Goal: Information Seeking & Learning: Learn about a topic

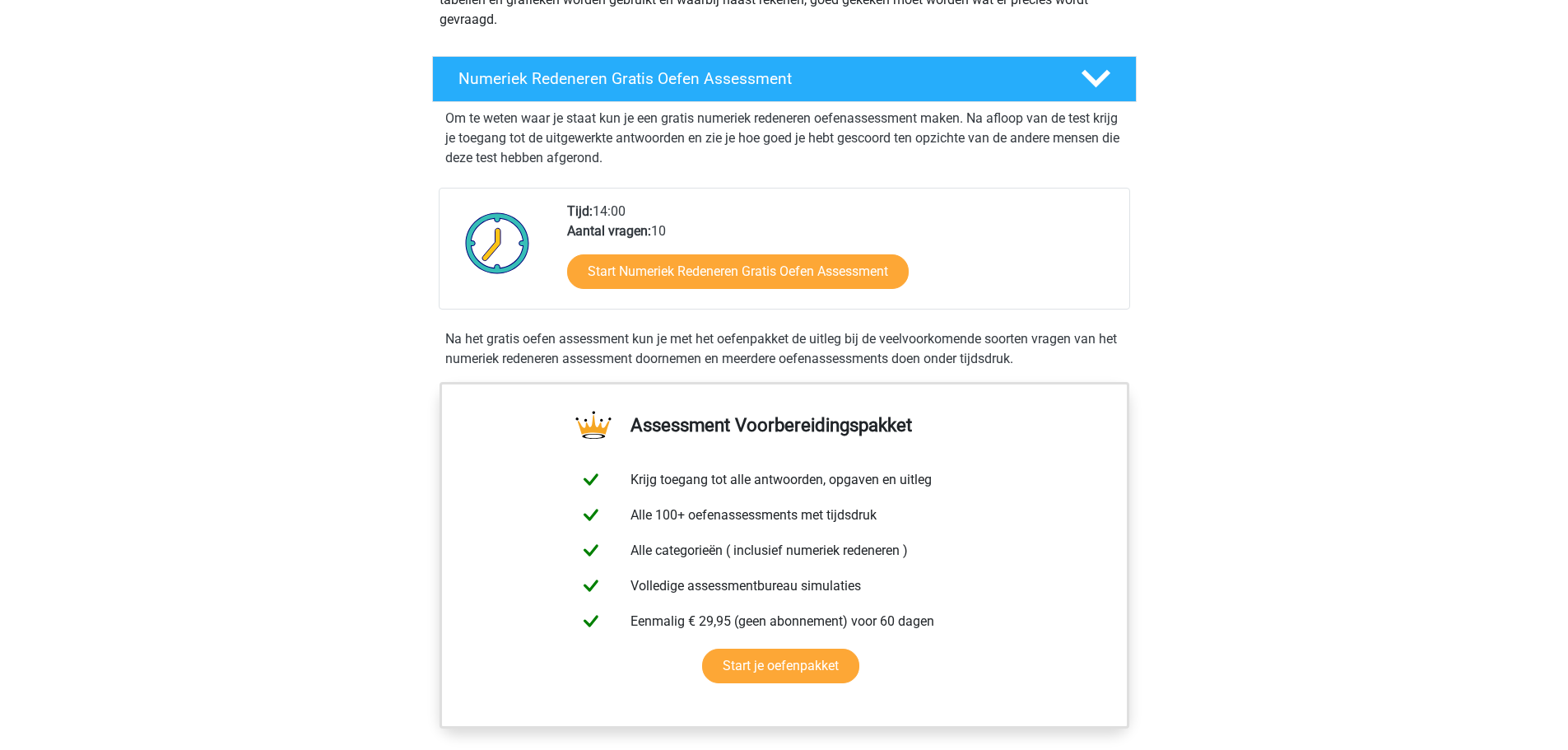
scroll to position [247, 0]
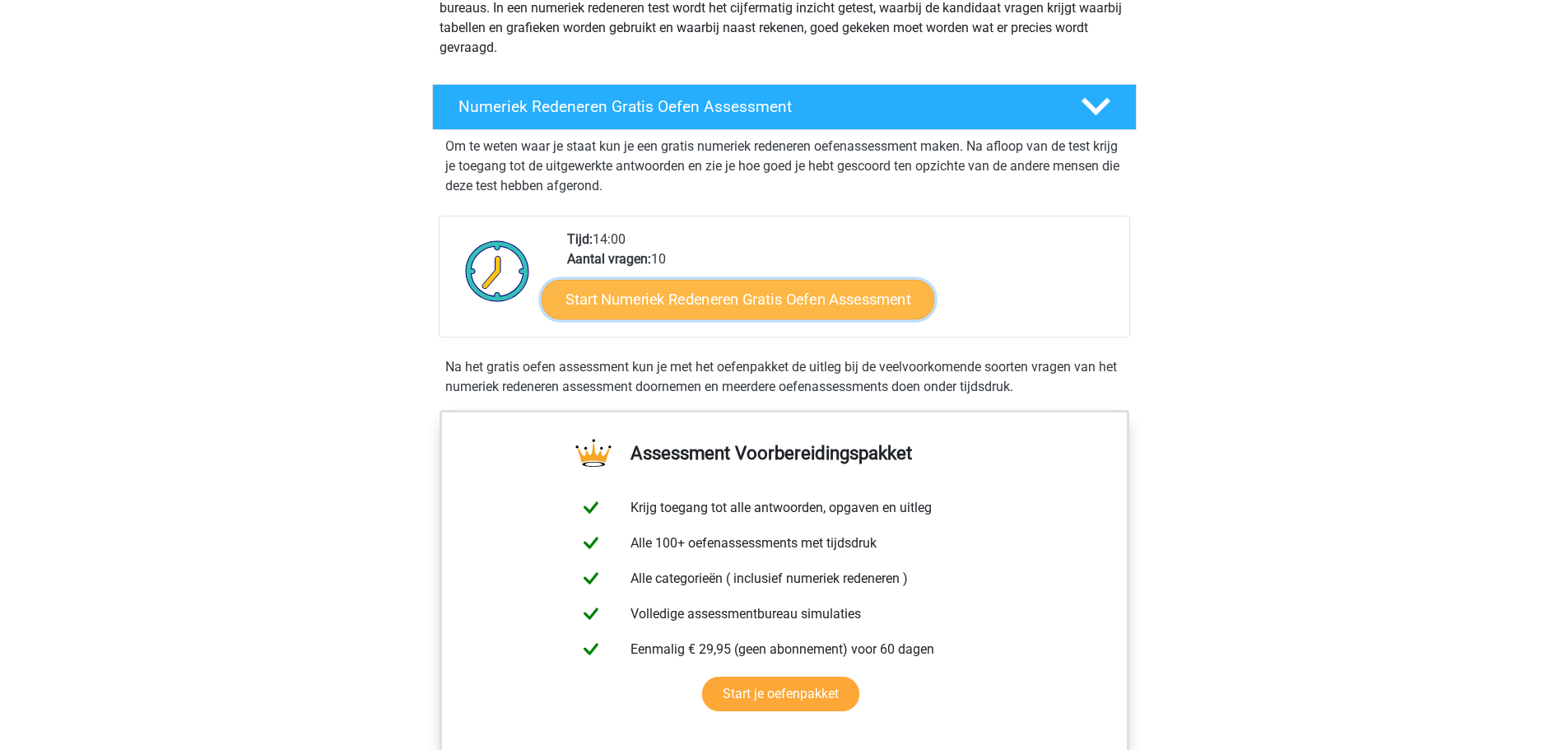
click at [703, 310] on link "Start Numeriek Redeneren Gratis Oefen Assessment" at bounding box center [738, 299] width 392 height 40
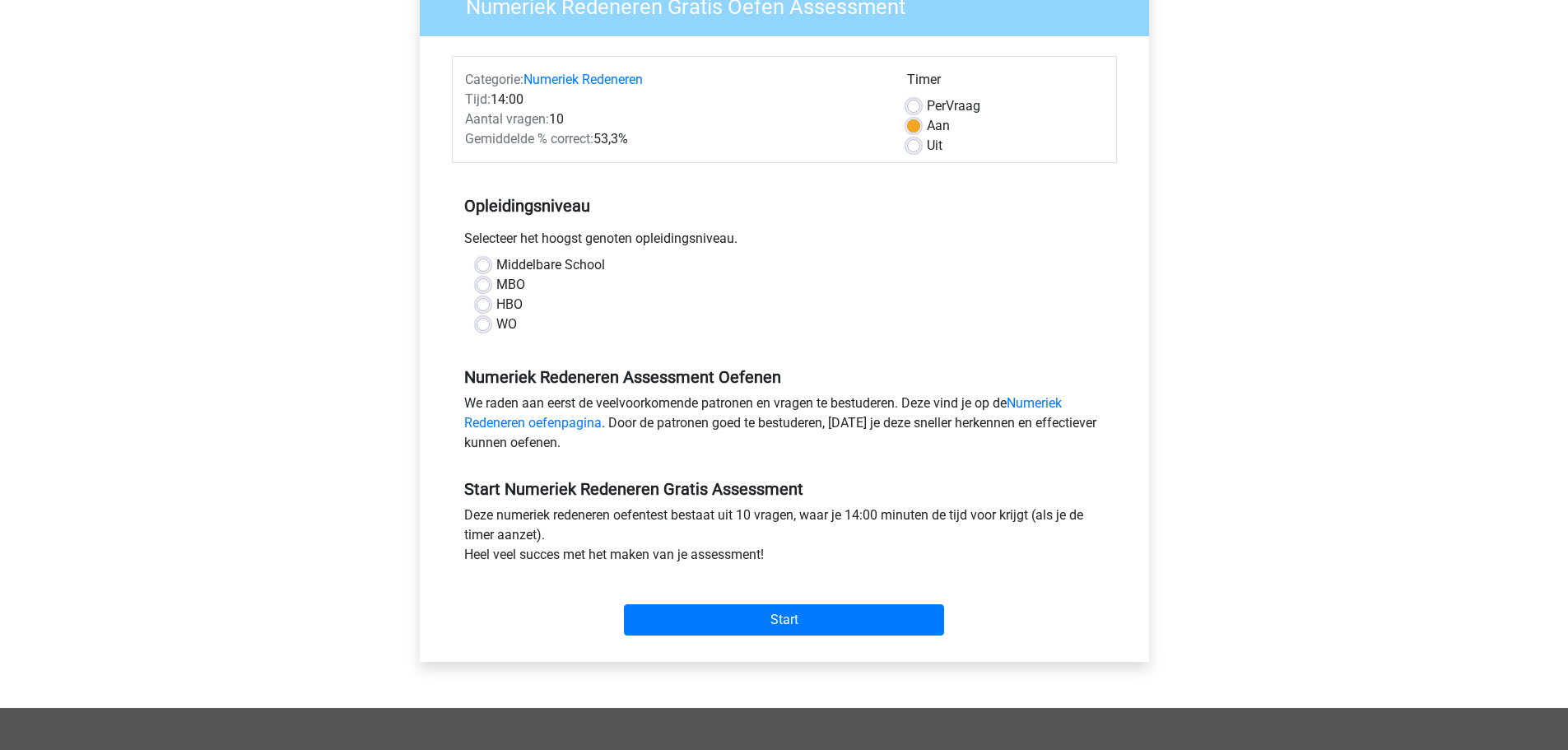
scroll to position [164, 0]
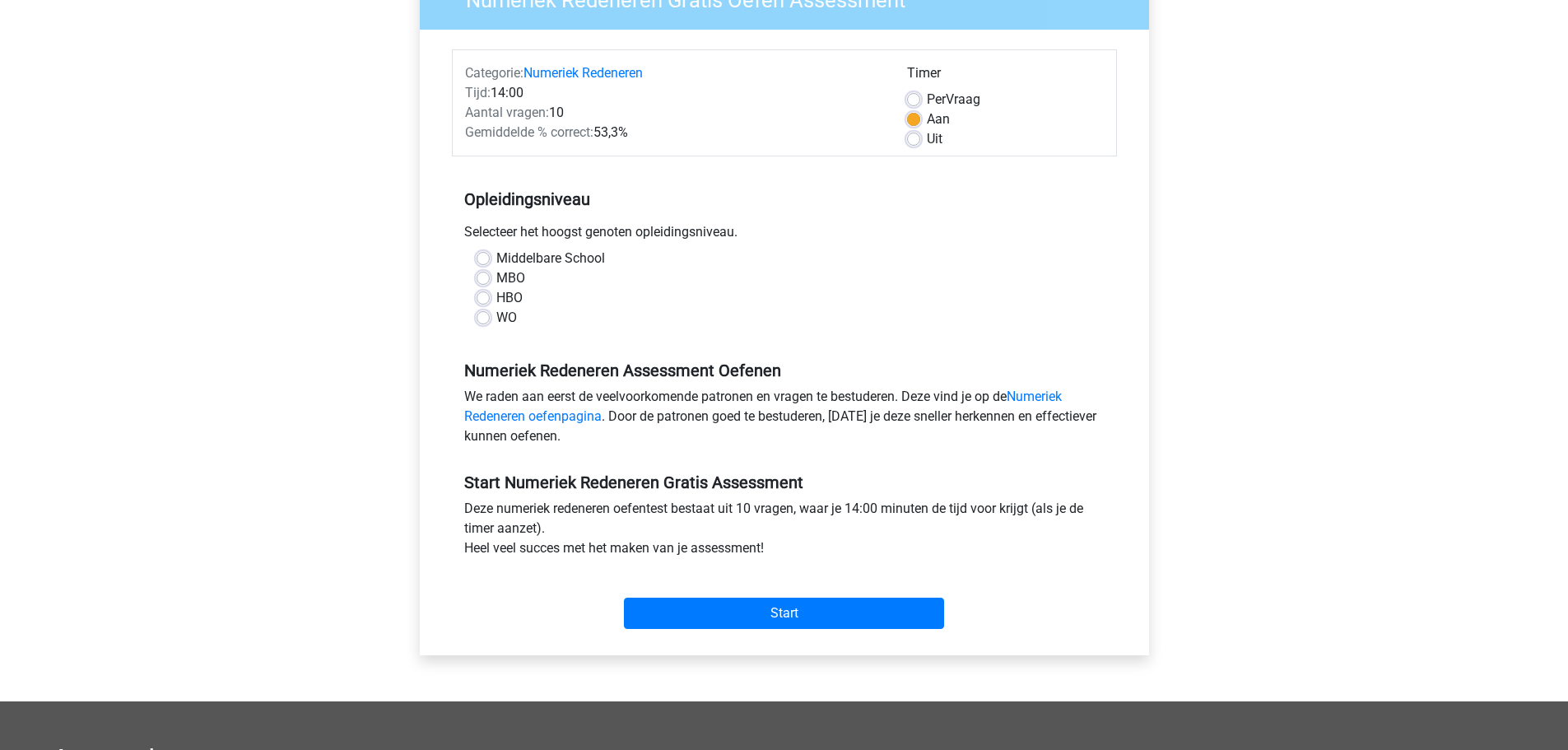
click at [497, 317] on label "WO" at bounding box center [506, 318] width 20 height 19
click at [482, 317] on input "WO" at bounding box center [483, 316] width 14 height 16
radio input "true"
click at [786, 595] on div "Start" at bounding box center [784, 600] width 665 height 58
click at [764, 611] on input "Start" at bounding box center [784, 613] width 320 height 31
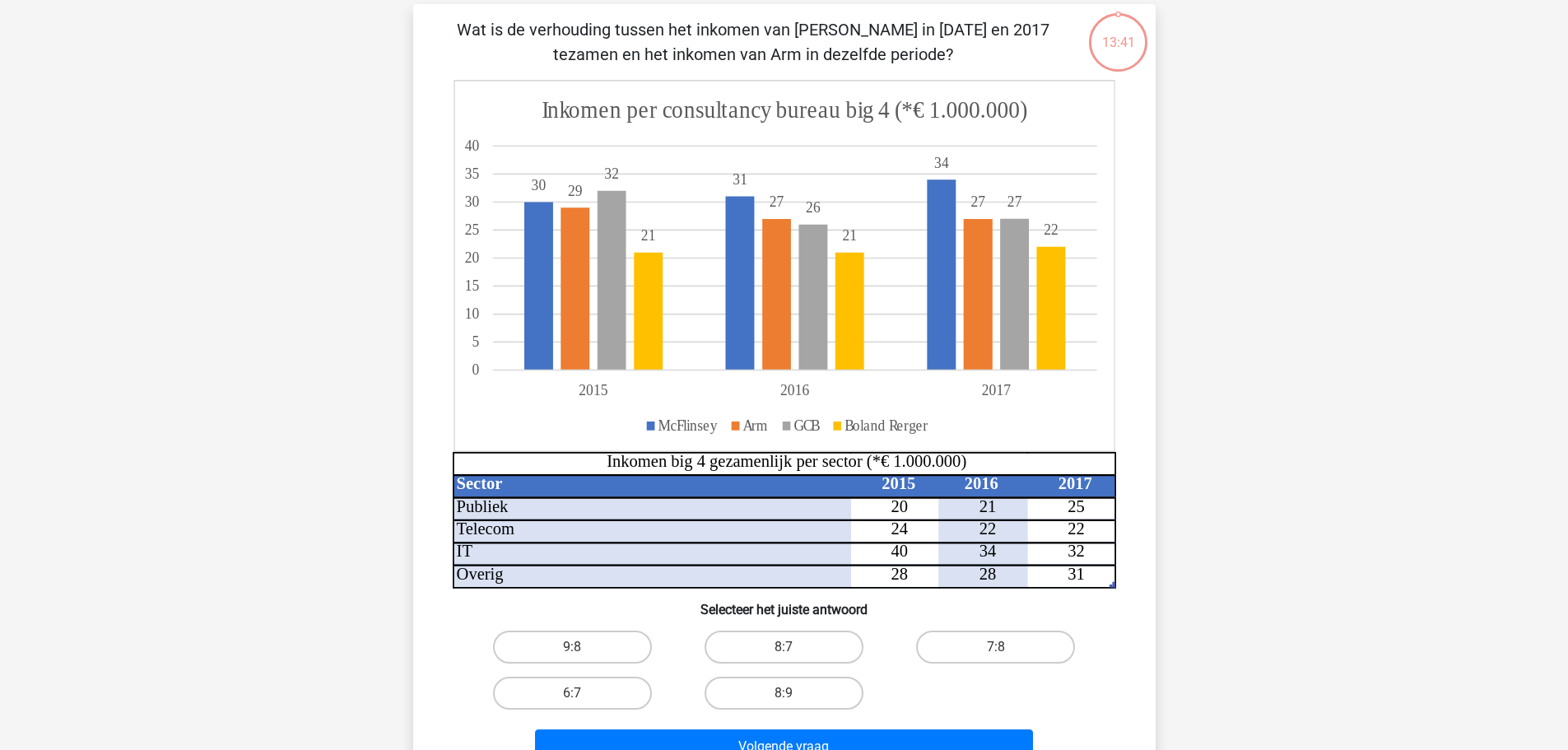
scroll to position [82, 0]
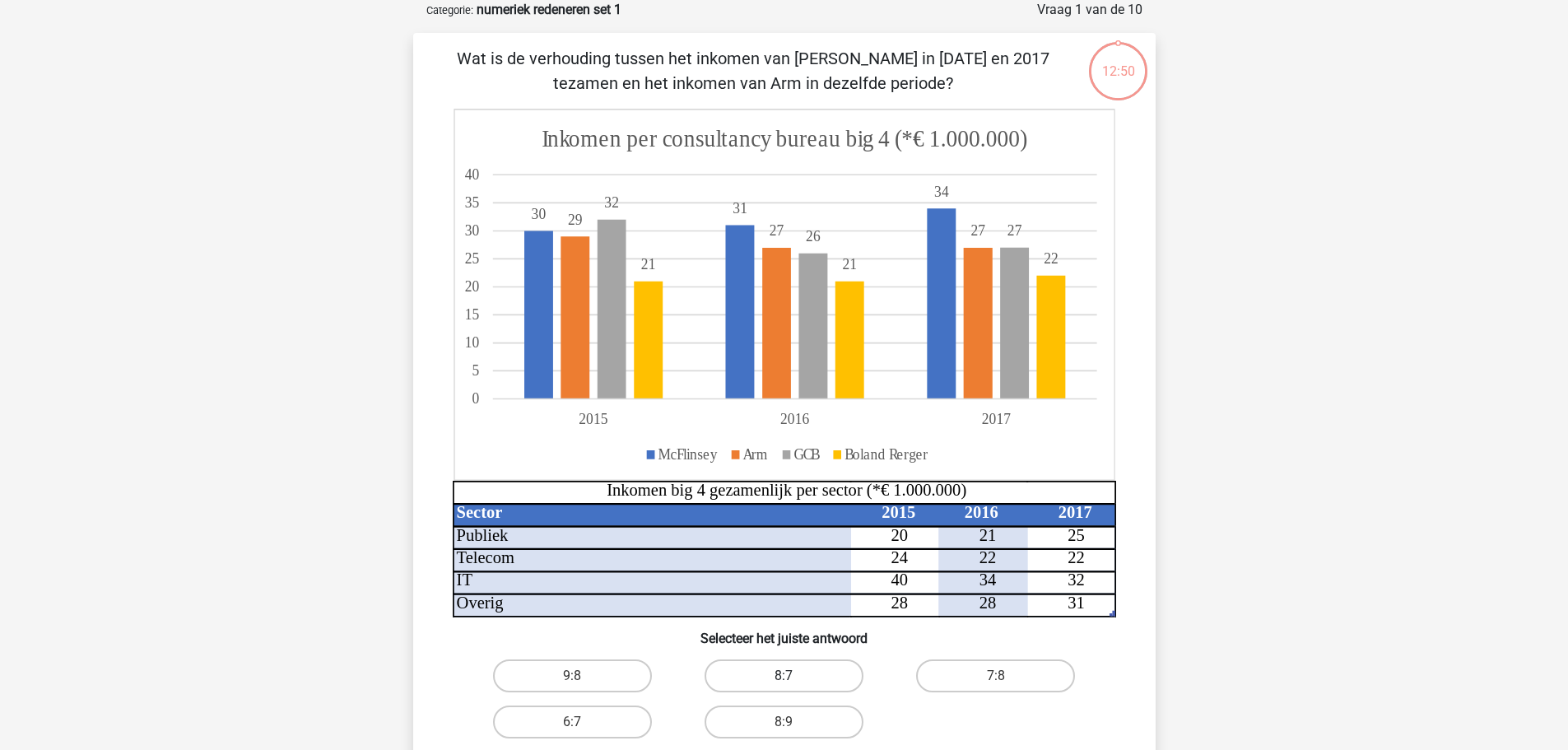
click at [776, 679] on label "8:7" at bounding box center [784, 676] width 158 height 33
click at [784, 679] on input "8:7" at bounding box center [788, 680] width 11 height 11
radio input "true"
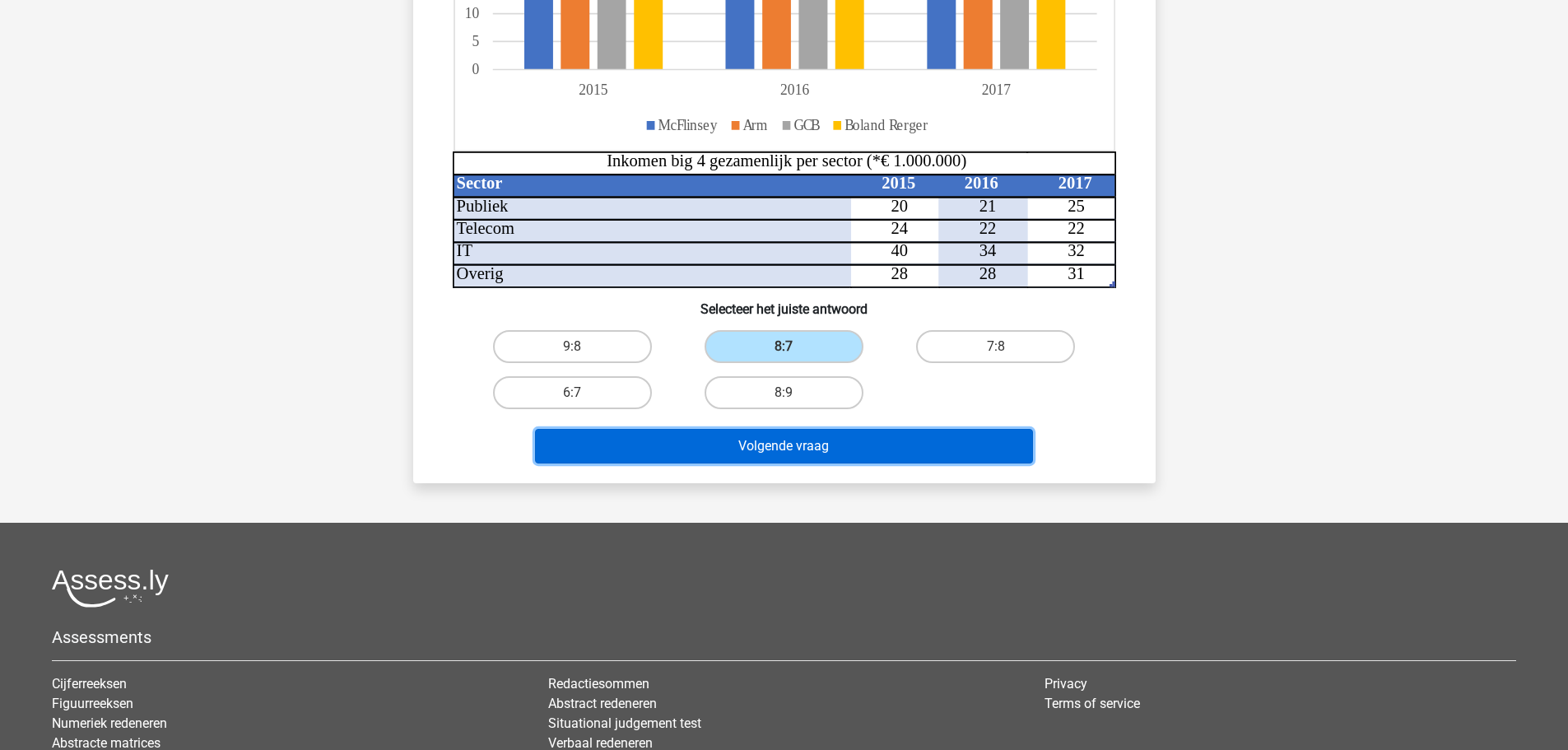
click at [870, 439] on button "Volgende vraag" at bounding box center [784, 447] width 498 height 35
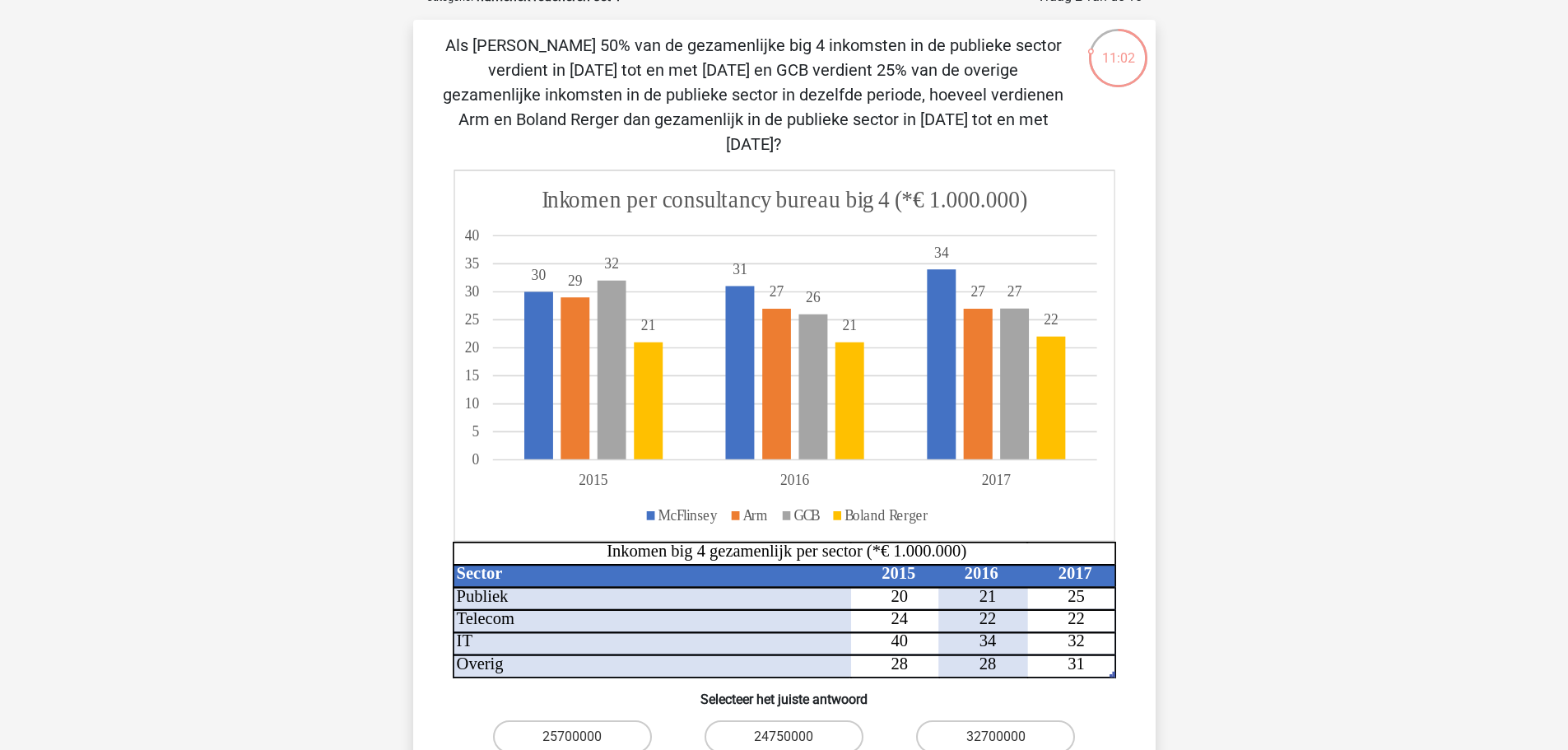
scroll to position [412, 0]
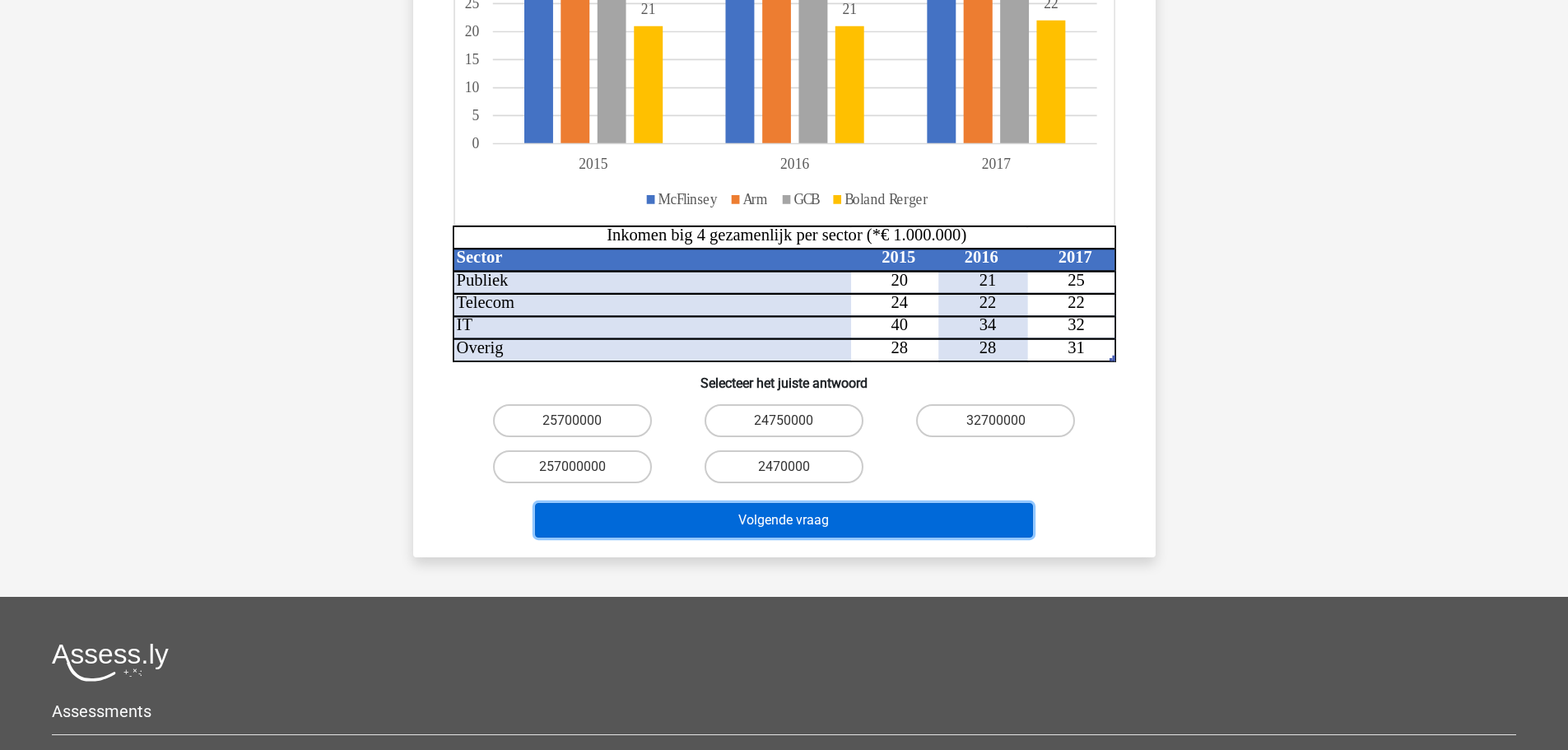
click at [851, 504] on button "Volgende vraag" at bounding box center [784, 521] width 498 height 35
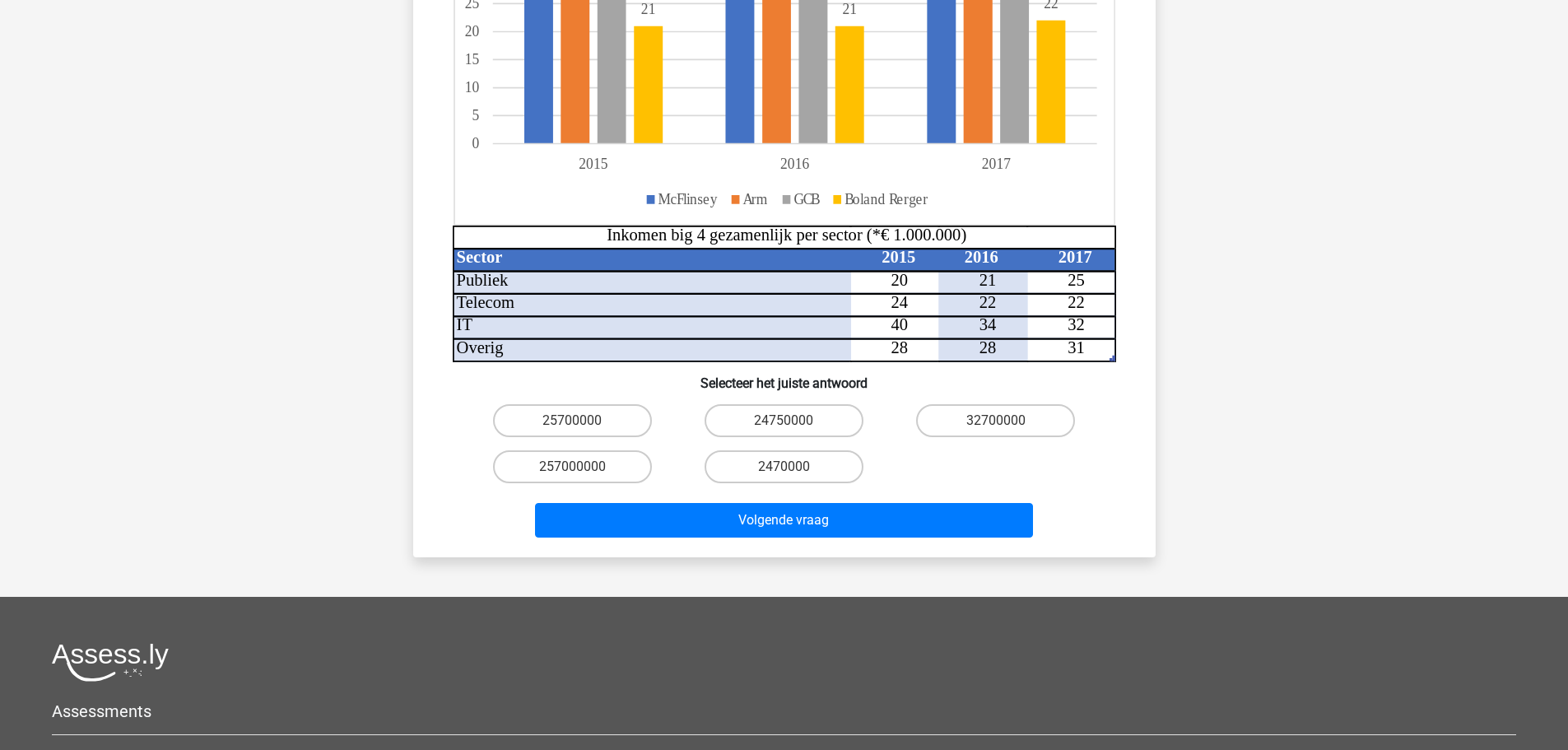
click at [1015, 431] on div "25700000 24750000 32700000 257000000 2470000" at bounding box center [784, 443] width 636 height 92
click at [573, 420] on input "25700000" at bounding box center [577, 425] width 11 height 11
radio input "true"
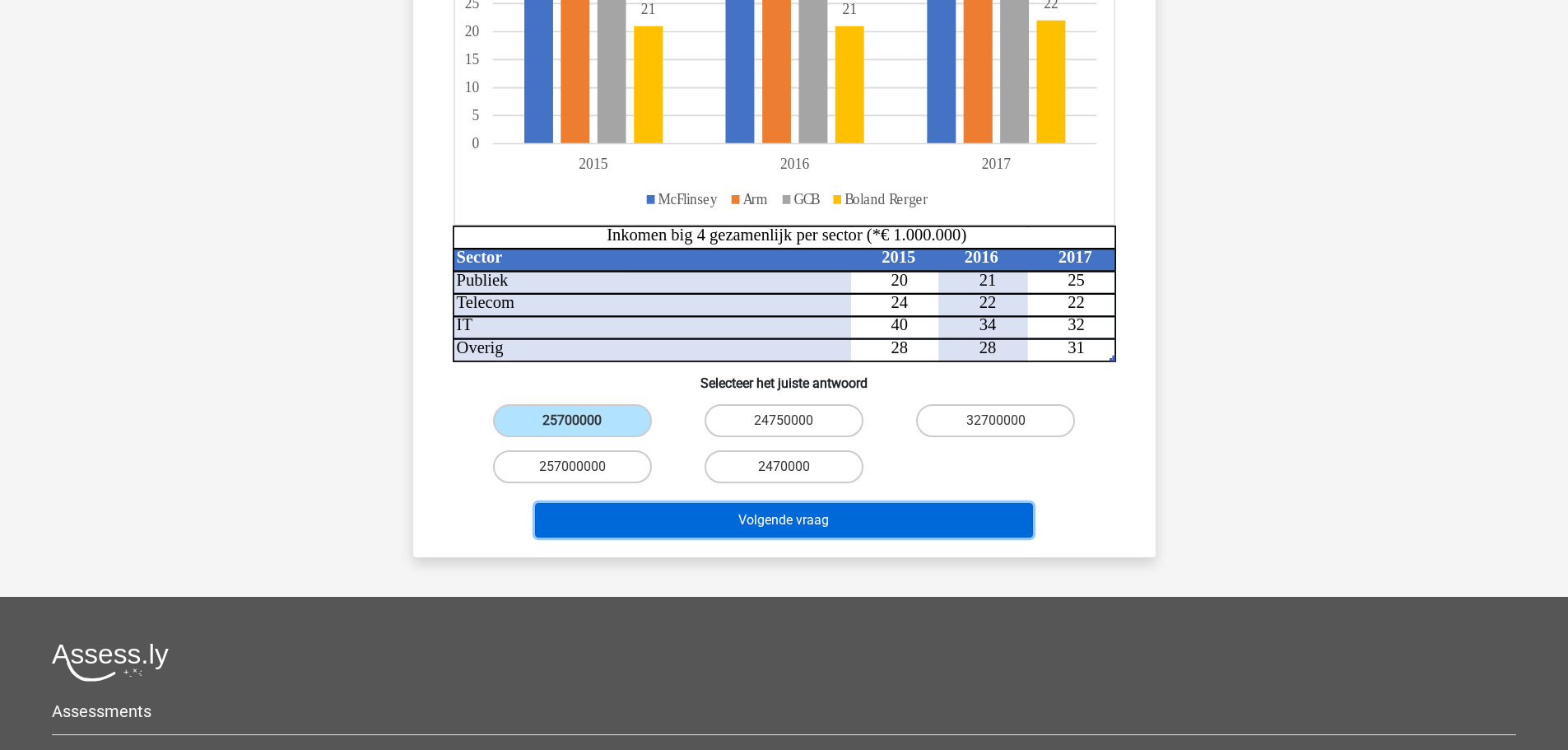
click at [730, 504] on button "Volgende vraag" at bounding box center [784, 521] width 498 height 35
click at [714, 504] on button "Volgende vraag" at bounding box center [784, 521] width 498 height 35
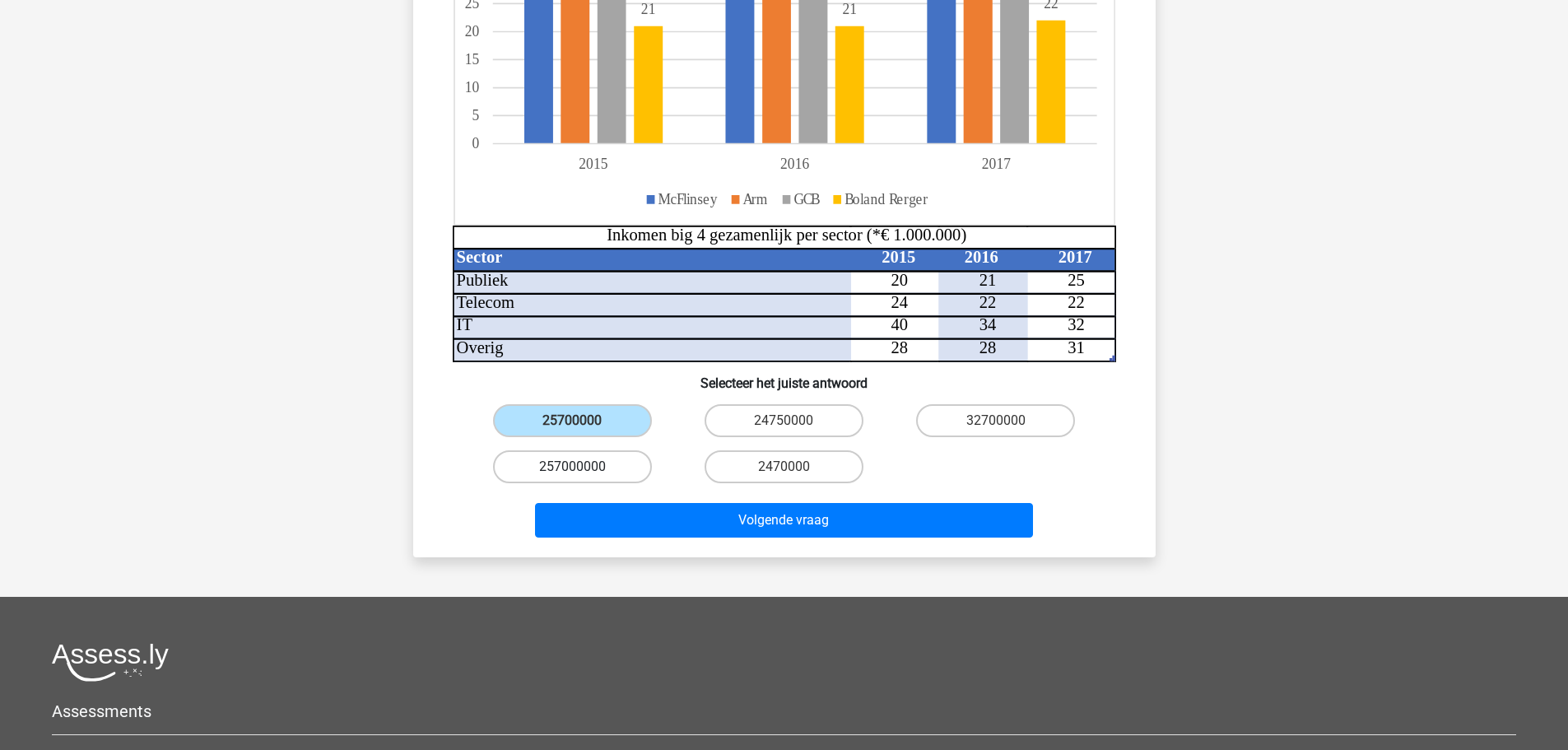
click at [612, 453] on label "257000000" at bounding box center [572, 467] width 158 height 33
click at [583, 467] on input "257000000" at bounding box center [577, 472] width 11 height 11
radio input "true"
click at [621, 404] on label "25700000" at bounding box center [572, 420] width 158 height 33
click at [583, 420] on input "25700000" at bounding box center [577, 425] width 11 height 11
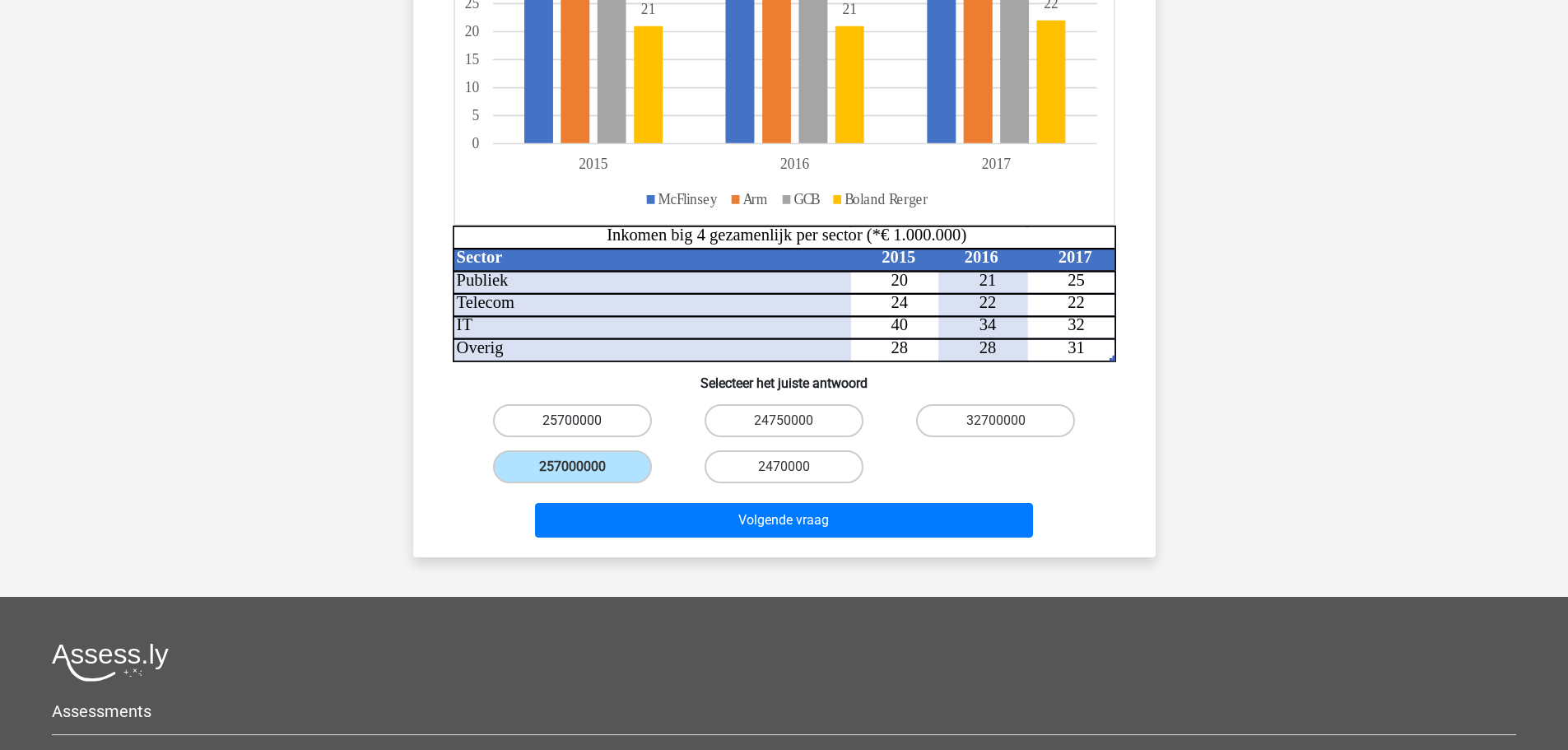
radio input "true"
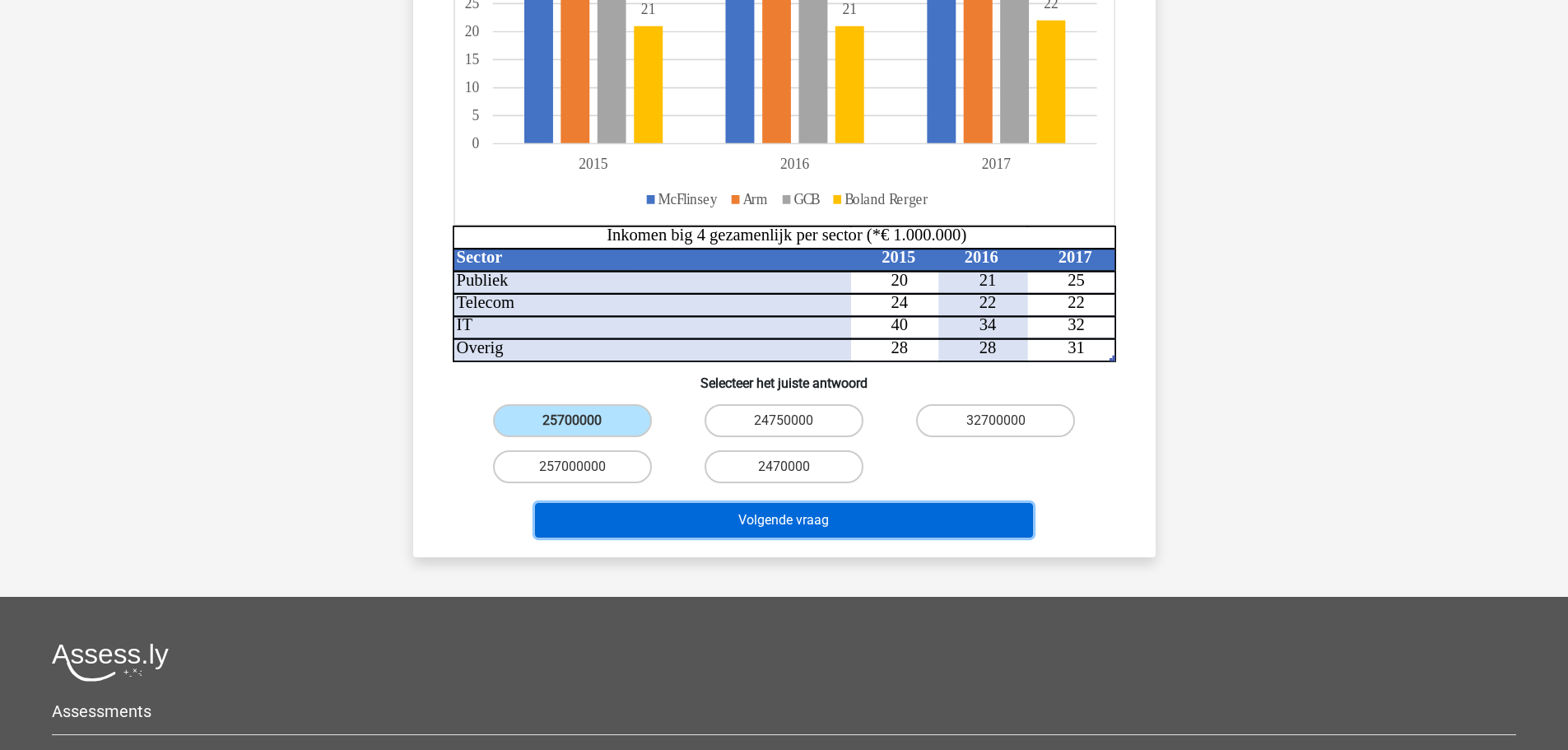
click at [690, 504] on button "Volgende vraag" at bounding box center [784, 521] width 498 height 35
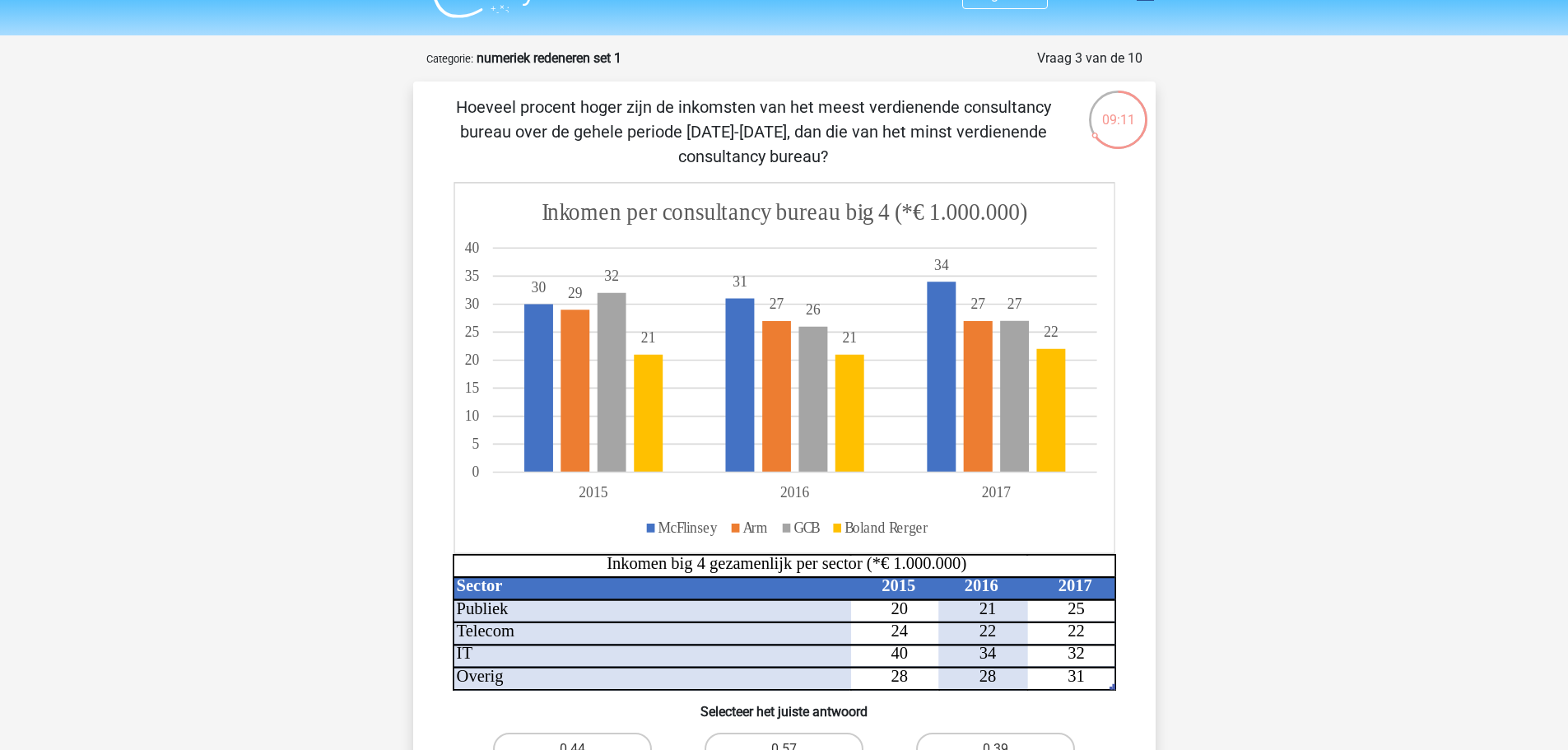
scroll to position [0, 0]
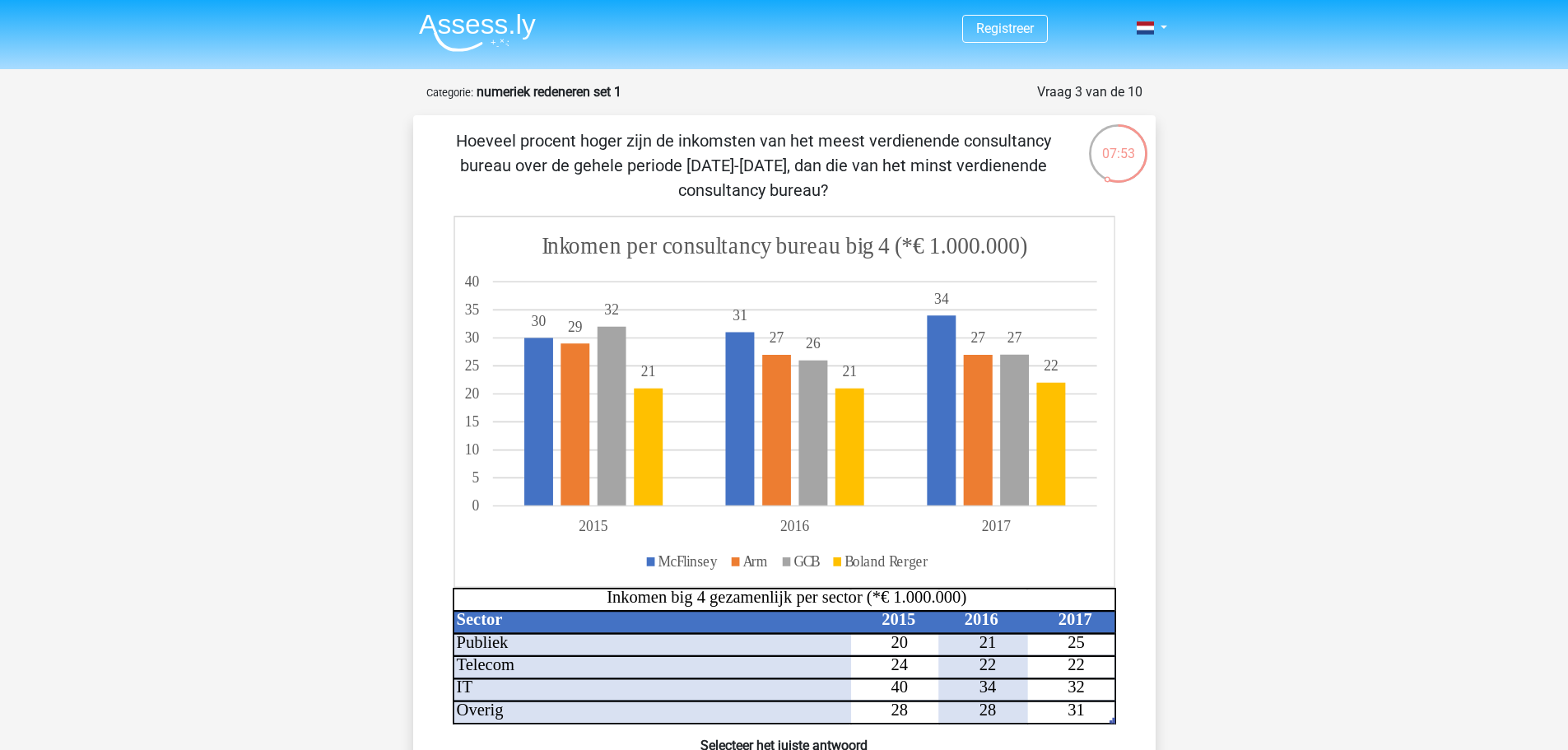
drag, startPoint x: 828, startPoint y: 187, endPoint x: 451, endPoint y: 130, distance: 381.3
click at [451, 130] on p "Hoeveel procent hoger zijn de inkomsten van het meest verdienende consultancy b…" at bounding box center [754, 165] width 628 height 74
copy p "Hoeveel procent hoger zijn de inkomsten van het meest verdienende consultancy b…"
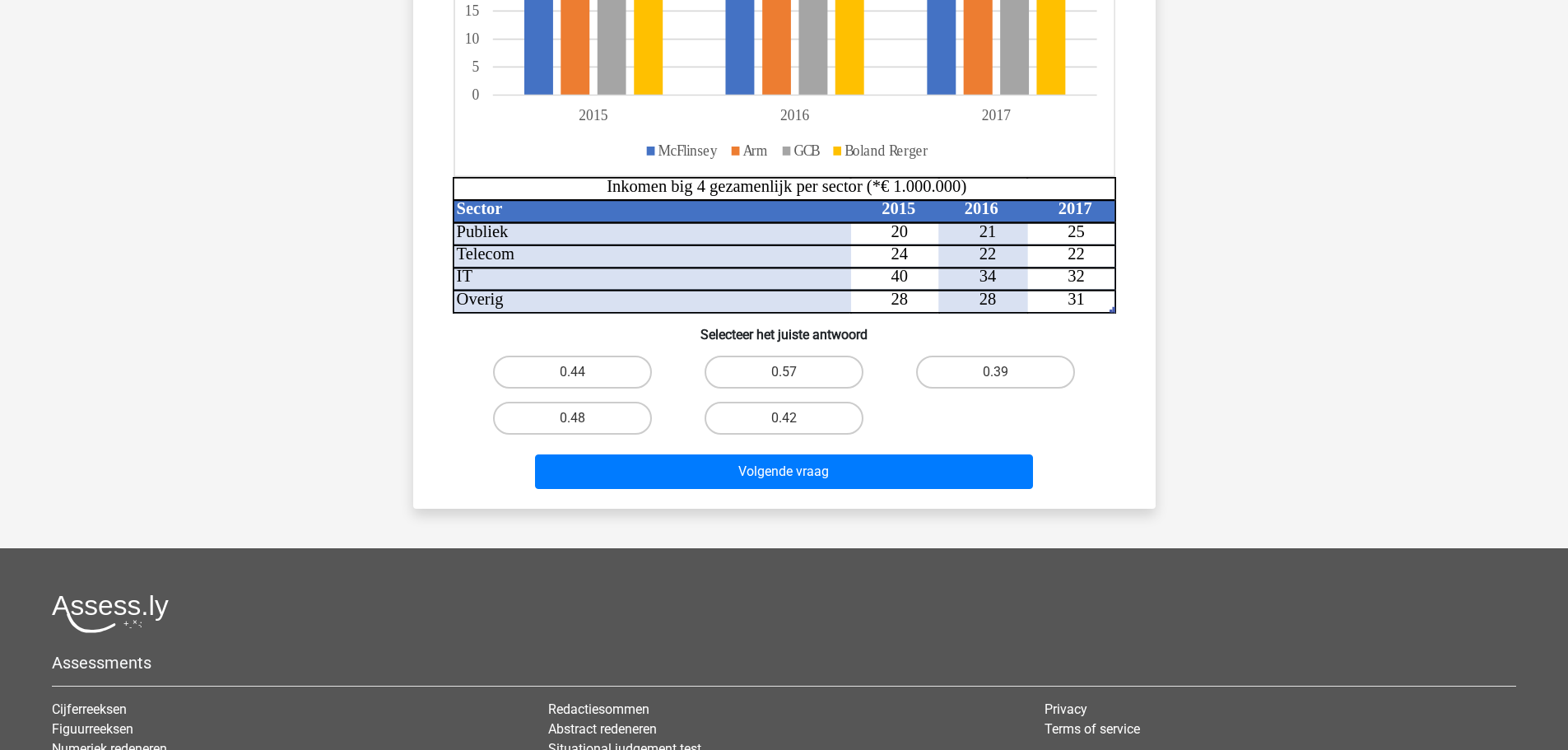
scroll to position [412, 0]
click at [558, 405] on label "0.48" at bounding box center [572, 418] width 158 height 33
click at [572, 418] on input "0.48" at bounding box center [577, 422] width 11 height 11
radio input "true"
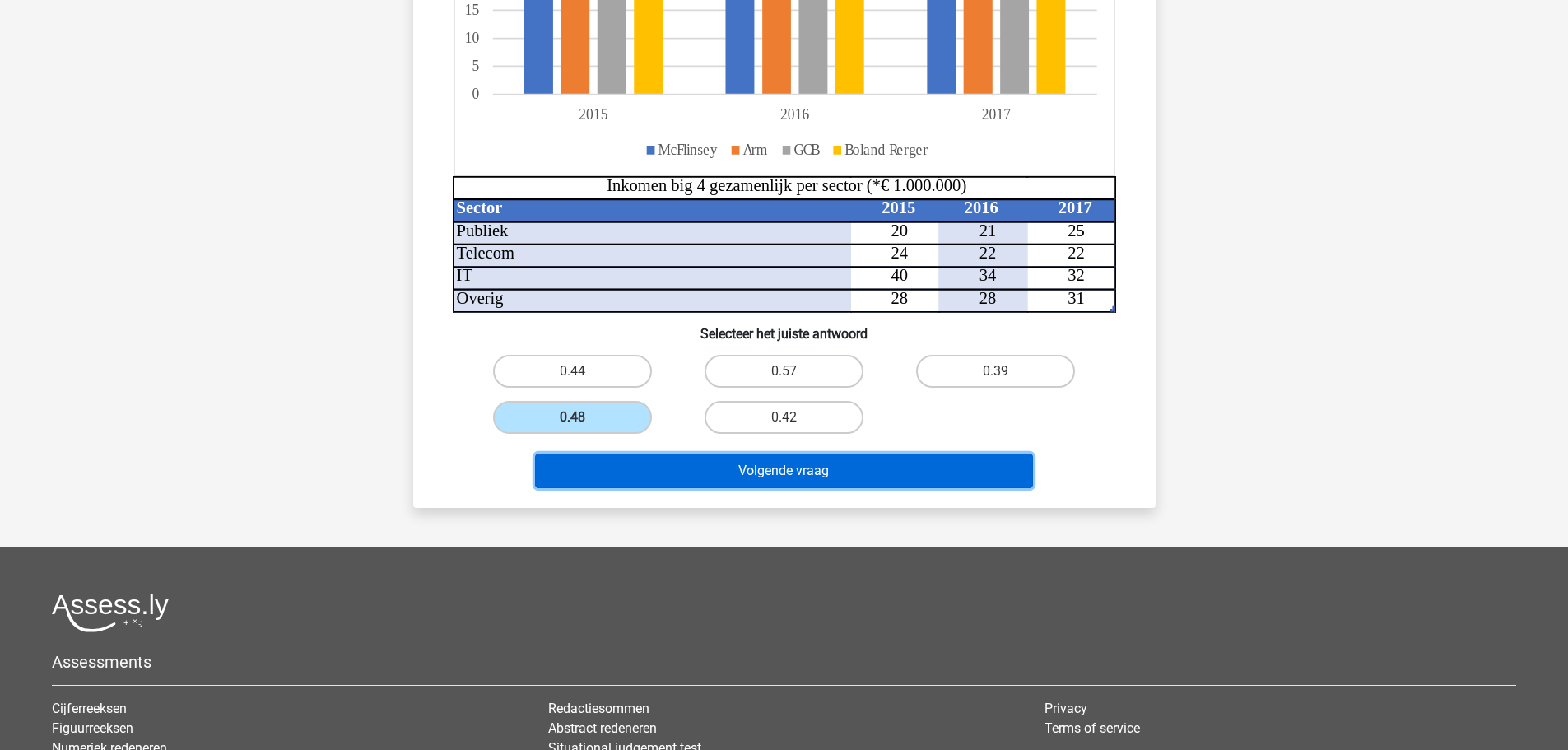
click at [779, 468] on button "Volgende vraag" at bounding box center [784, 471] width 498 height 35
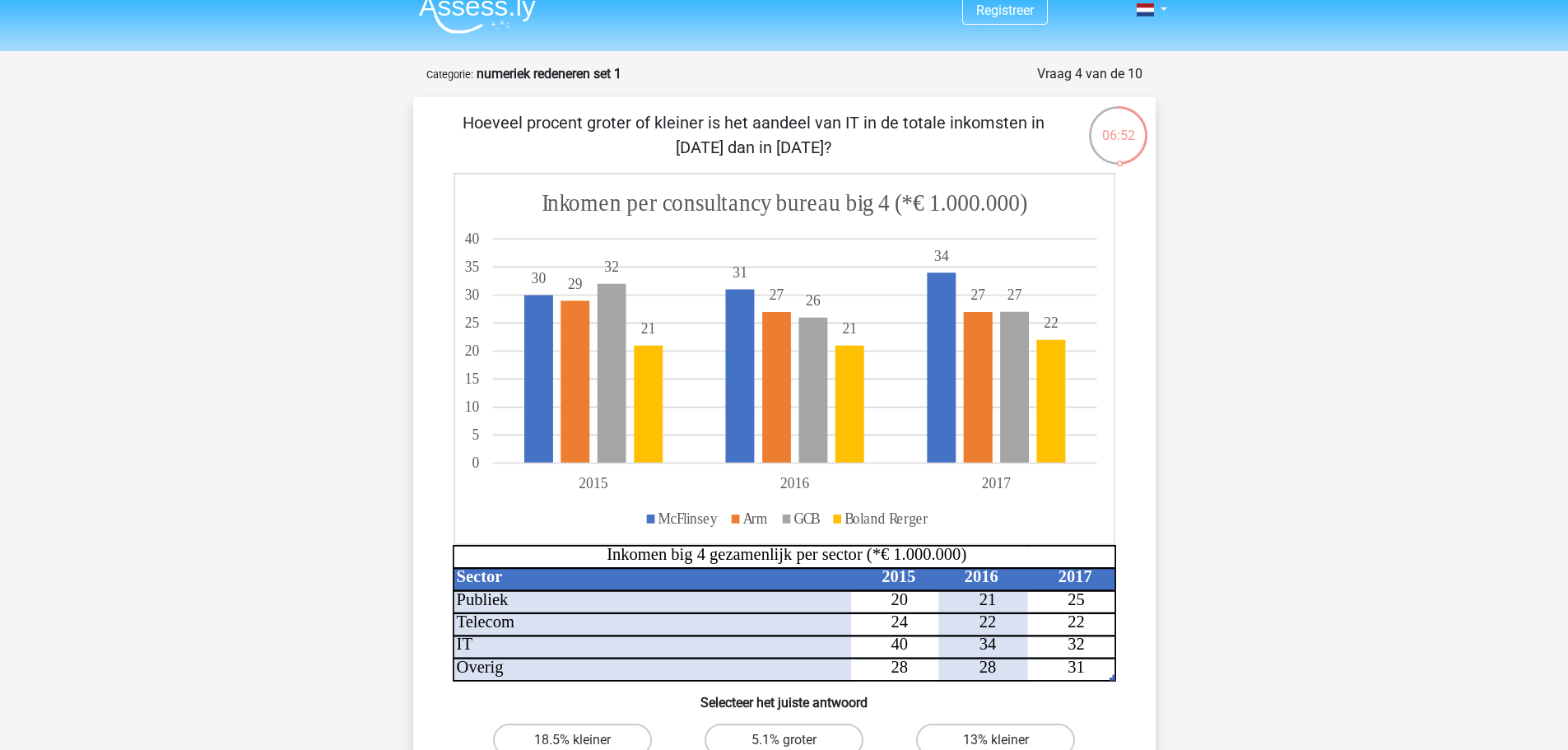
scroll to position [0, 0]
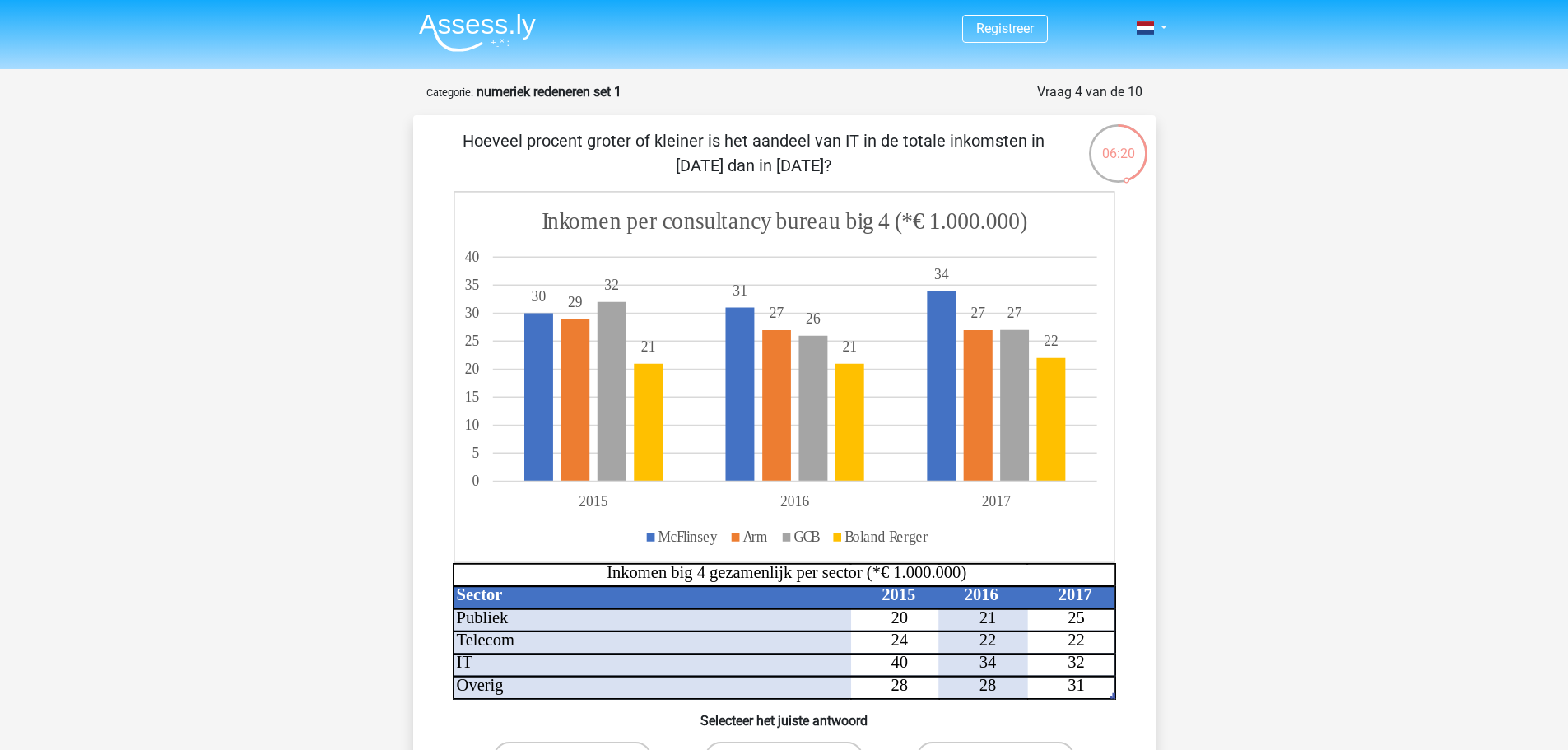
drag, startPoint x: 814, startPoint y: 165, endPoint x: 443, endPoint y: 138, distance: 372.0
click at [443, 138] on p "Hoeveel procent groter of kleiner is het aandeel van IT in de totale inkomsten …" at bounding box center [754, 153] width 628 height 49
copy p "Hoeveel procent groter of kleiner is het aandeel van IT in de totale inkomsten …"
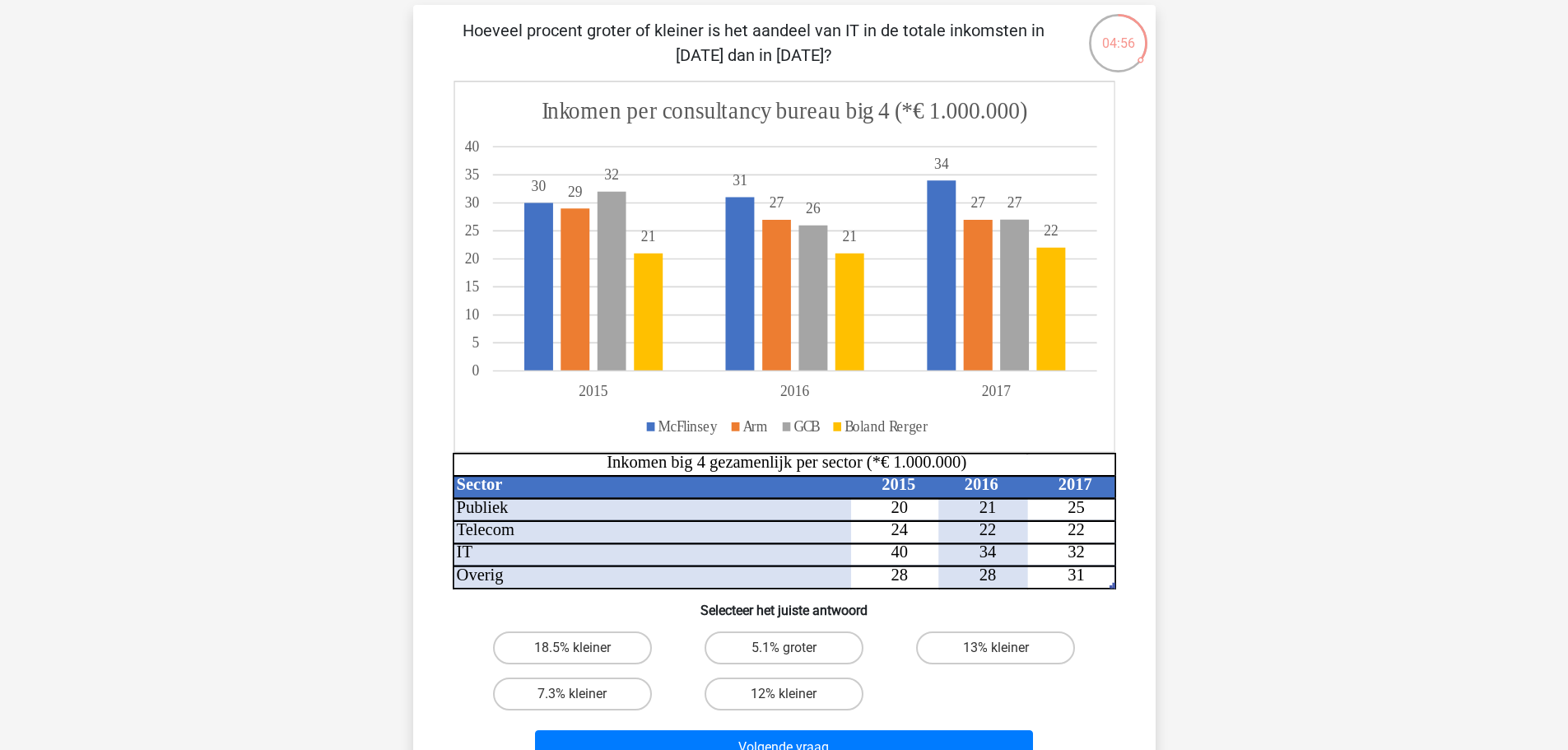
scroll to position [82, 0]
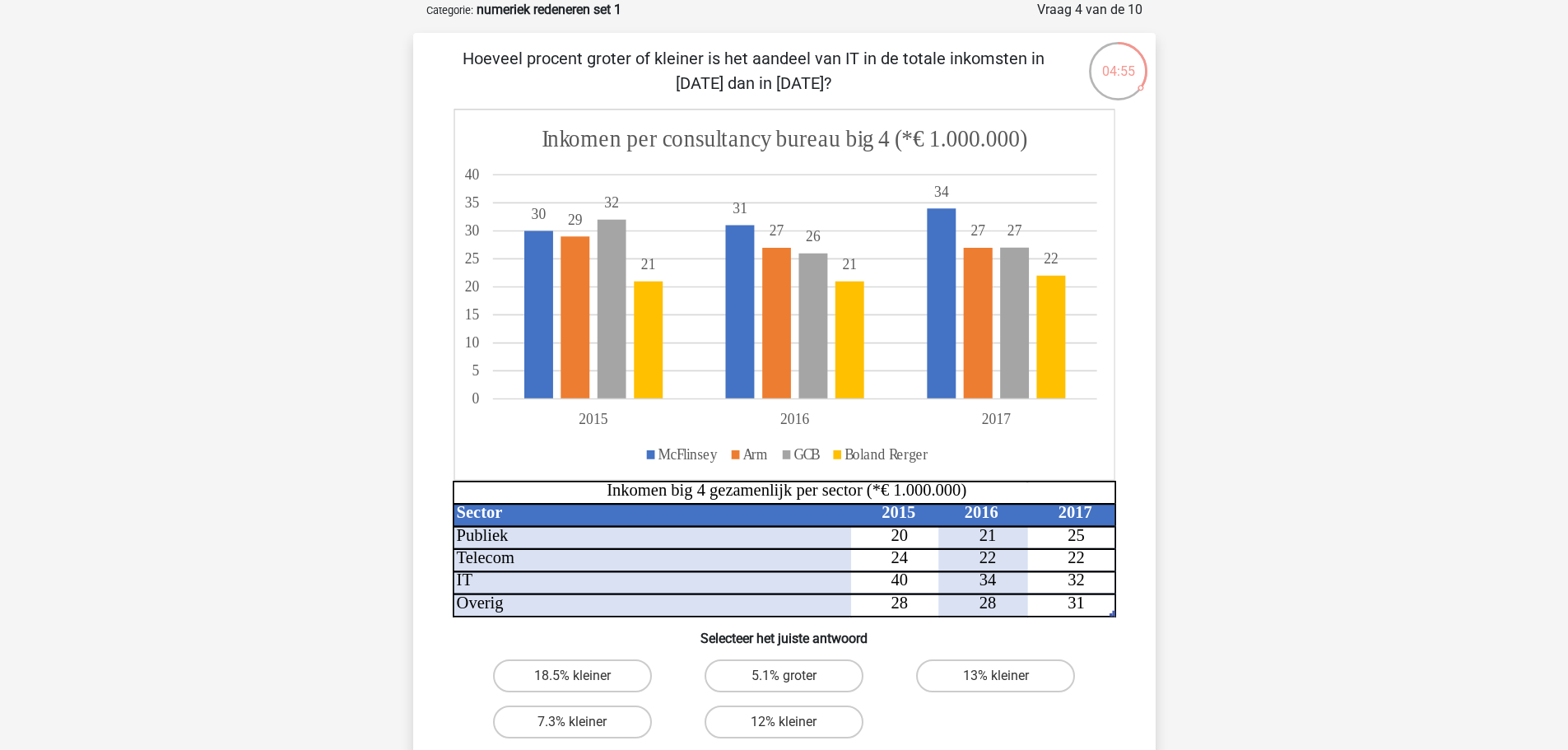
click at [1227, 189] on div "Registreer Nederlands English" at bounding box center [784, 602] width 1568 height 1370
click at [578, 663] on label "18.5% kleiner" at bounding box center [572, 676] width 158 height 33
click at [578, 676] on input "18.5% kleiner" at bounding box center [577, 680] width 11 height 11
radio input "true"
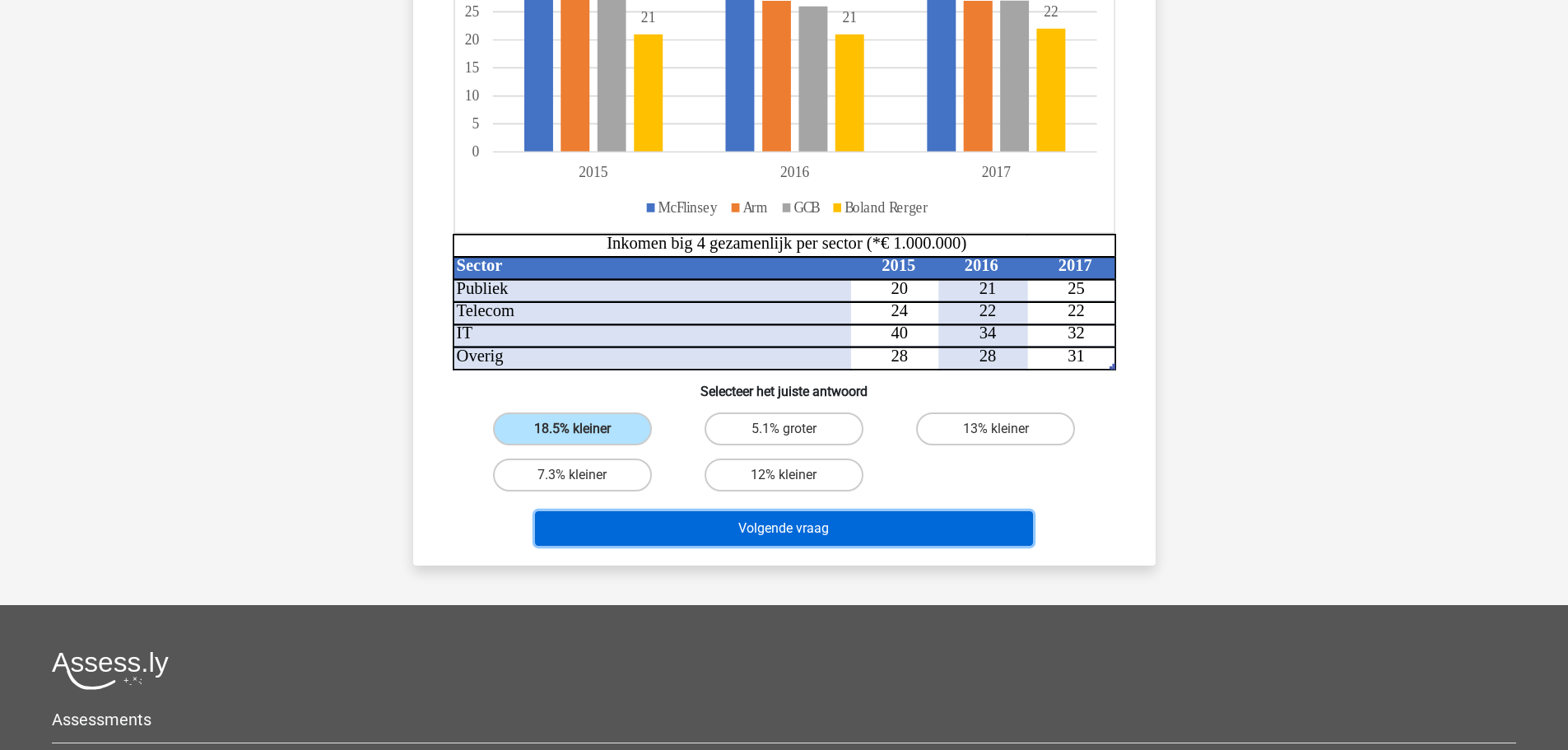
click at [825, 524] on button "Volgende vraag" at bounding box center [784, 529] width 498 height 35
